Goal: Information Seeking & Learning: Find contact information

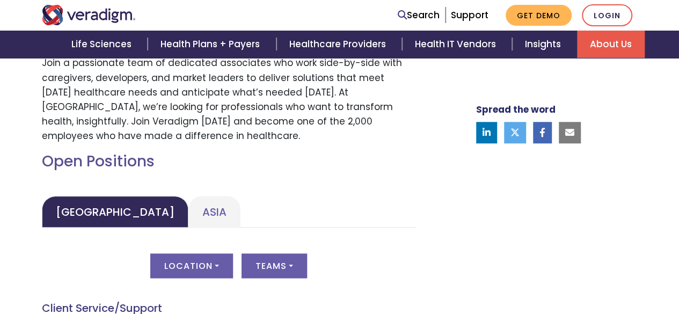
scroll to position [415, 0]
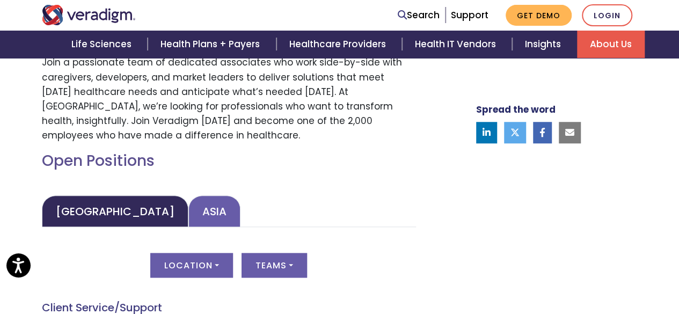
click at [188, 205] on link "Asia" at bounding box center [214, 211] width 52 height 32
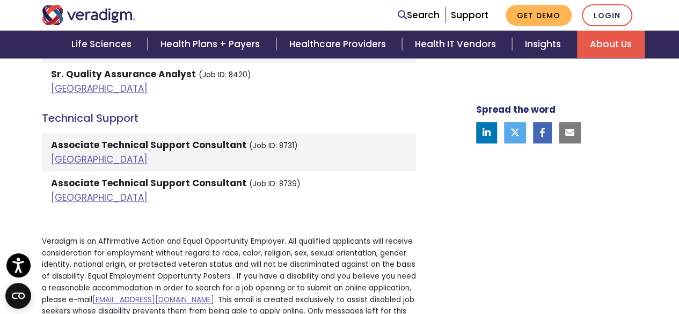
scroll to position [2661, 0]
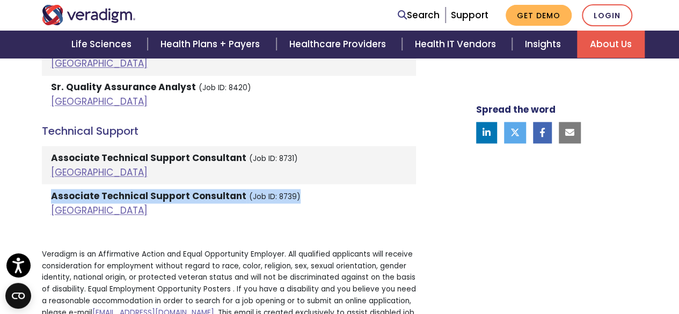
drag, startPoint x: 294, startPoint y: 155, endPoint x: 59, endPoint y: 152, distance: 235.2
click at [59, 184] on li "Associate Technical Support Consultant (Job ID: 8739) India" at bounding box center [229, 203] width 374 height 38
click at [108, 190] on strong "Associate Technical Support Consultant" at bounding box center [148, 196] width 195 height 13
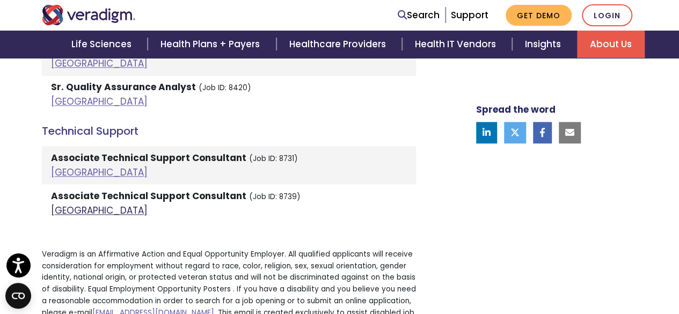
click at [62, 204] on link "India" at bounding box center [99, 210] width 97 height 13
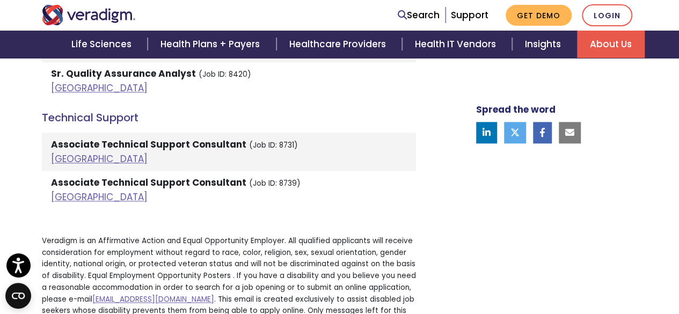
scroll to position [2674, 0]
click at [341, 236] on p "Veradigm is an Affirmative Action and Equal Opportunity Employer. All qualified…" at bounding box center [229, 288] width 374 height 105
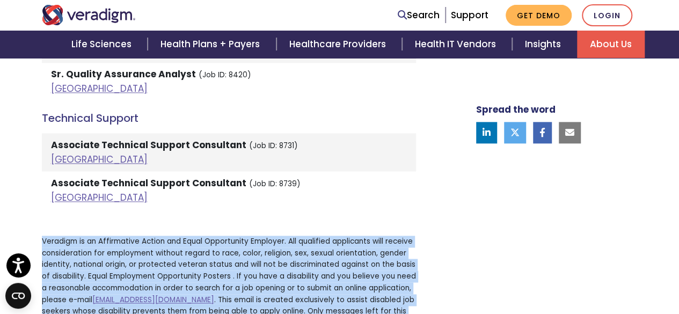
click at [341, 236] on p "Veradigm is an Affirmative Action and Equal Opportunity Employer. All qualified…" at bounding box center [229, 288] width 374 height 105
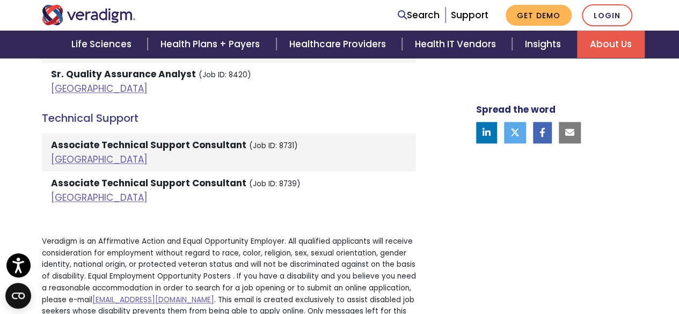
scroll to position [2727, 0]
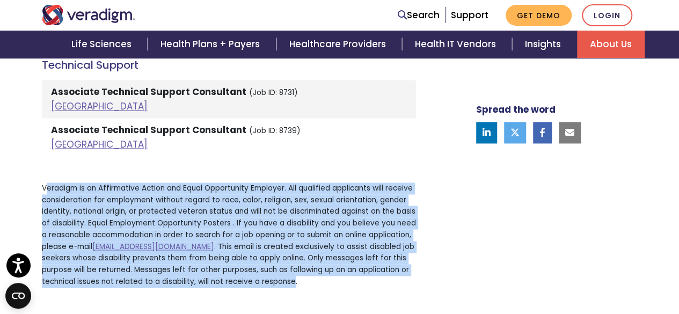
drag, startPoint x: 345, startPoint y: 236, endPoint x: 45, endPoint y: 136, distance: 315.8
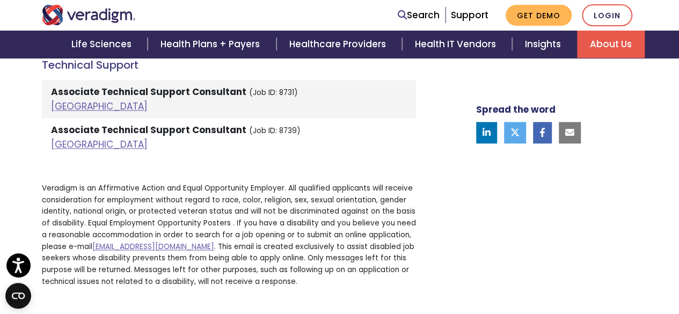
drag, startPoint x: 184, startPoint y: 176, endPoint x: 166, endPoint y: 175, distance: 17.2
click at [166, 183] on p "Veradigm is an Affirmative Action and Equal Opportunity Employer. All qualified…" at bounding box center [229, 235] width 374 height 105
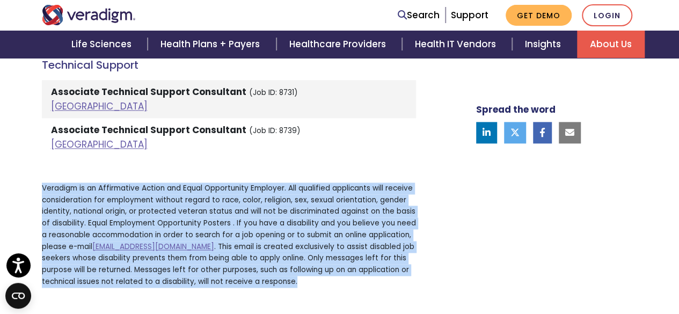
click at [166, 183] on p "Veradigm is an Affirmative Action and Equal Opportunity Employer. All qualified…" at bounding box center [229, 235] width 374 height 105
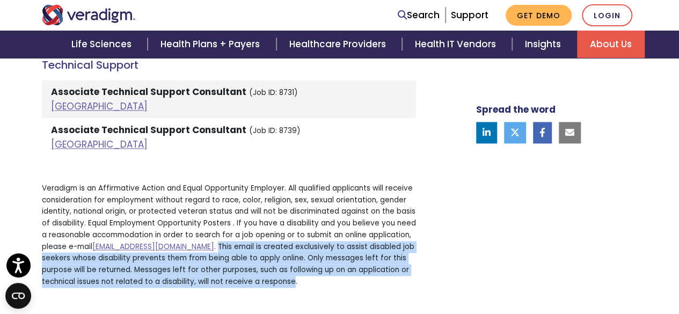
drag, startPoint x: 238, startPoint y: 202, endPoint x: 344, endPoint y: 240, distance: 111.7
click at [344, 240] on p "Veradigm is an Affirmative Action and Equal Opportunity Employer. All qualified…" at bounding box center [229, 235] width 374 height 105
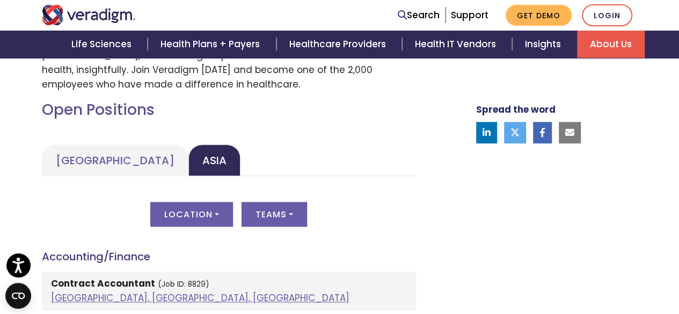
scroll to position [478, 0]
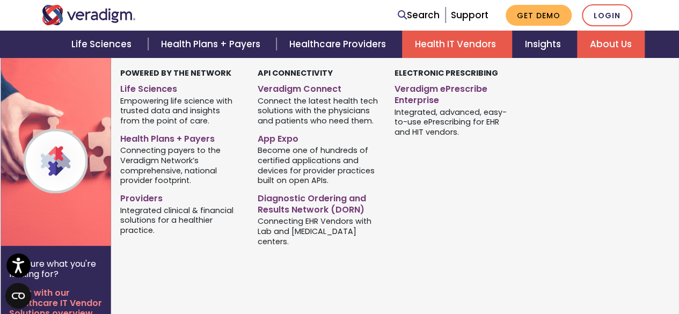
scroll to position [433, 0]
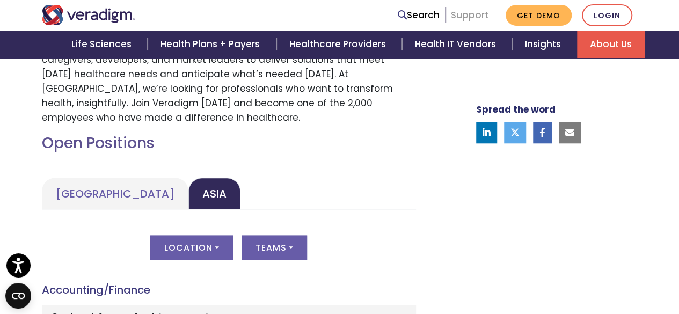
click at [464, 12] on link "Support" at bounding box center [470, 15] width 38 height 13
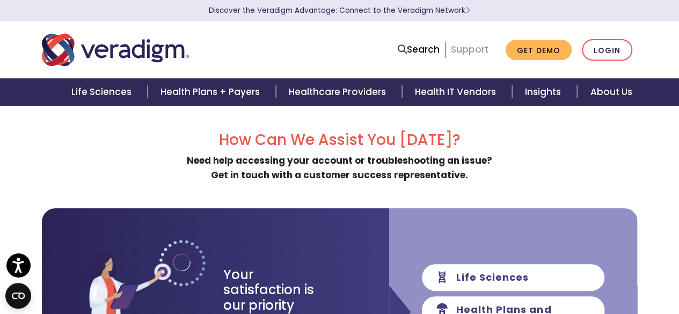
drag, startPoint x: 466, startPoint y: 58, endPoint x: 465, endPoint y: 49, distance: 9.2
click at [465, 49] on ul "Search Support Get Demo Login" at bounding box center [514, 50] width 245 height 22
click at [465, 49] on link "Support" at bounding box center [470, 49] width 38 height 13
click at [471, 45] on link "Support" at bounding box center [470, 49] width 38 height 13
